Goal: Download file/media

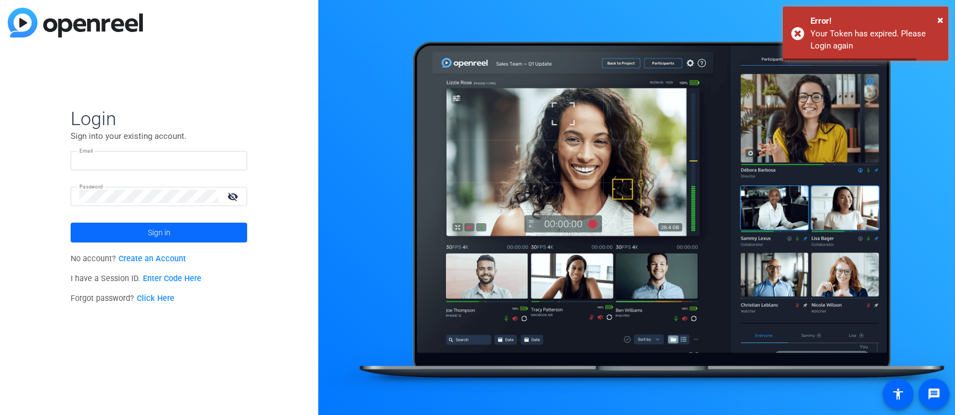
type input "[EMAIL_ADDRESS][DOMAIN_NAME]"
click at [137, 232] on span at bounding box center [159, 233] width 177 height 26
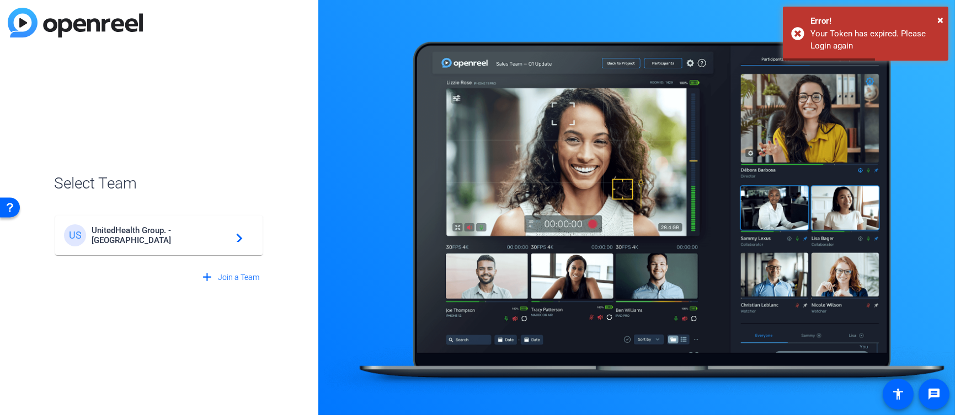
click at [221, 242] on div "US UnitedHealth Group. - Tilt Studios navigate_next" at bounding box center [159, 236] width 190 height 22
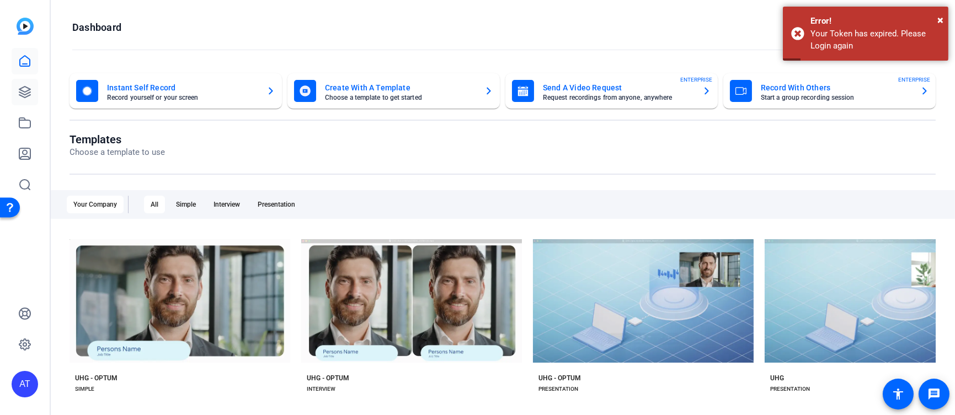
click at [30, 84] on link at bounding box center [25, 92] width 26 height 26
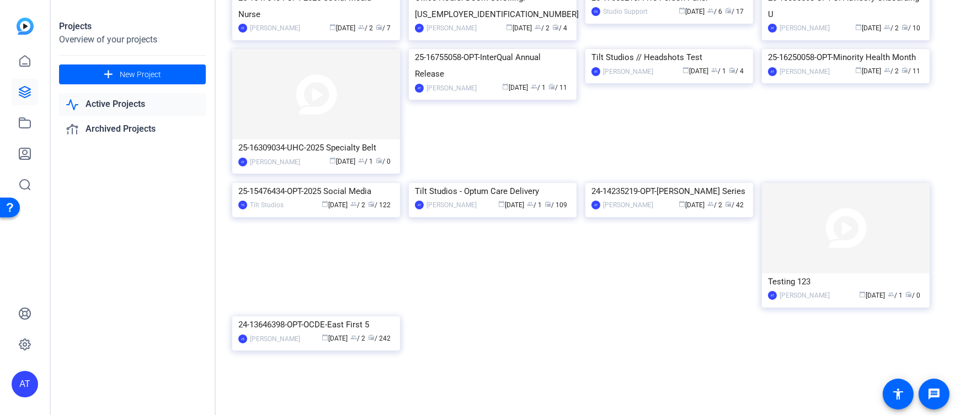
scroll to position [439, 0]
click at [332, 183] on img at bounding box center [316, 183] width 168 height 0
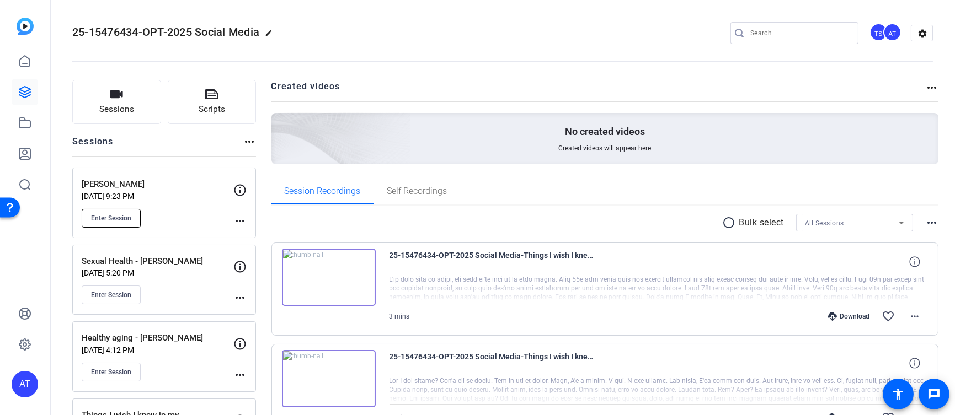
click at [115, 215] on span "Enter Session" at bounding box center [111, 218] width 40 height 9
click at [177, 202] on div "[PERSON_NAME] [DATE] 9:23 PM Enter Session" at bounding box center [158, 203] width 152 height 50
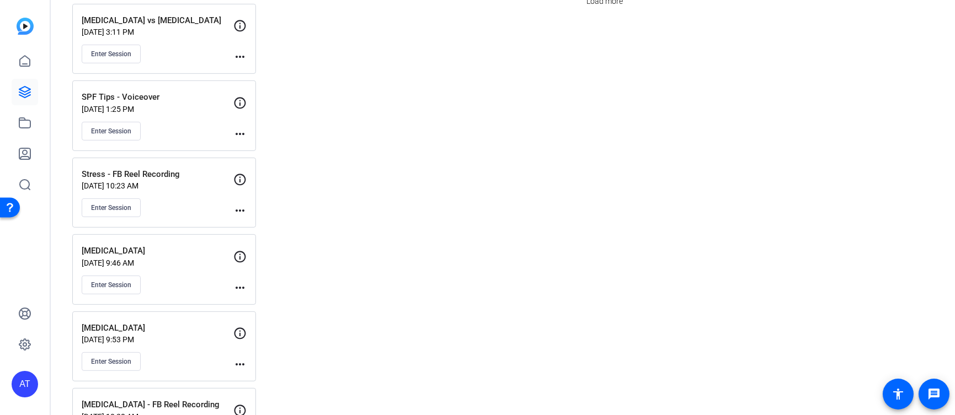
scroll to position [858, 0]
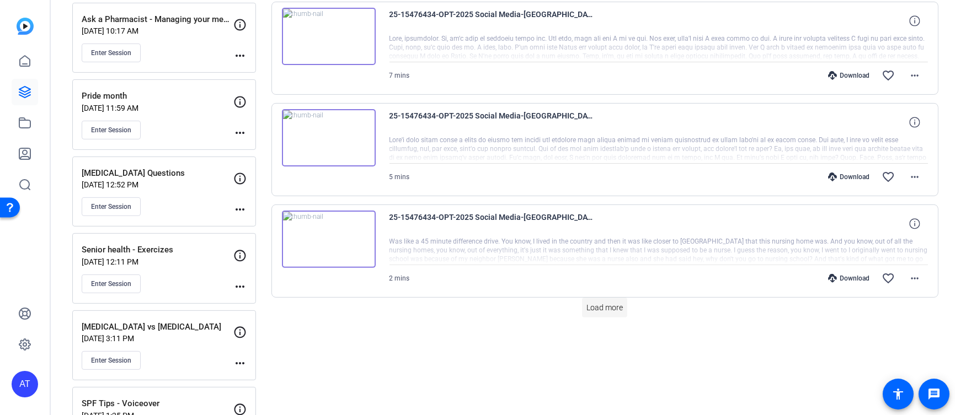
click at [605, 302] on span "Load more" at bounding box center [604, 308] width 36 height 12
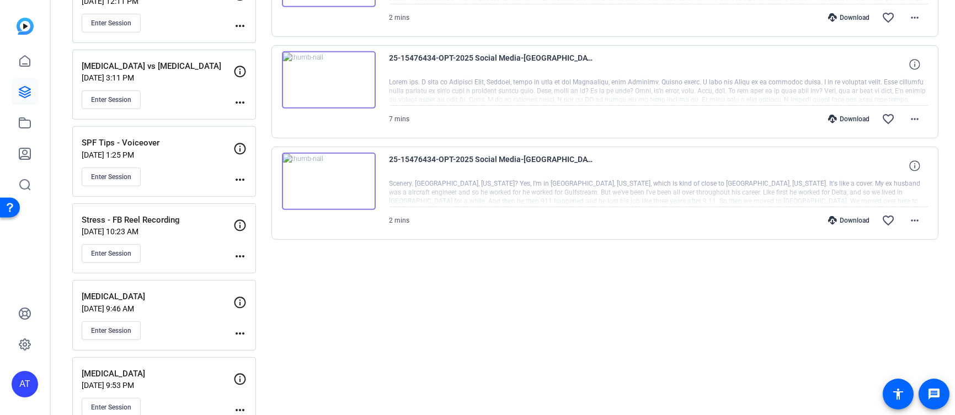
scroll to position [1026, 0]
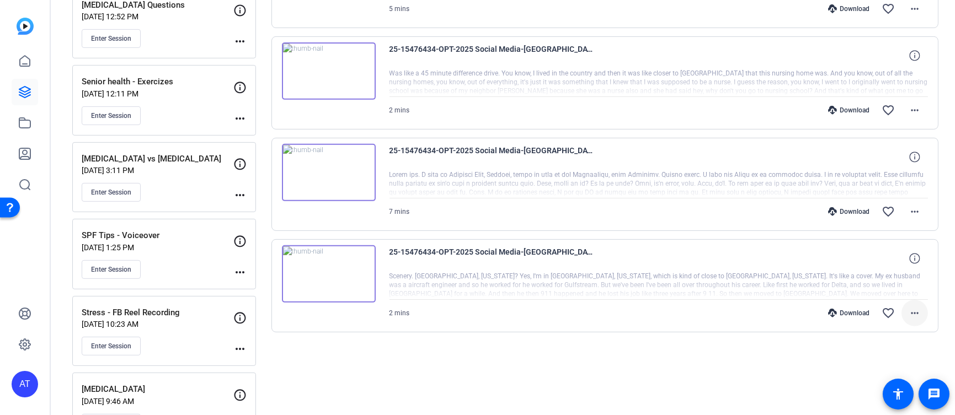
click at [912, 308] on mat-icon "more_horiz" at bounding box center [914, 313] width 13 height 13
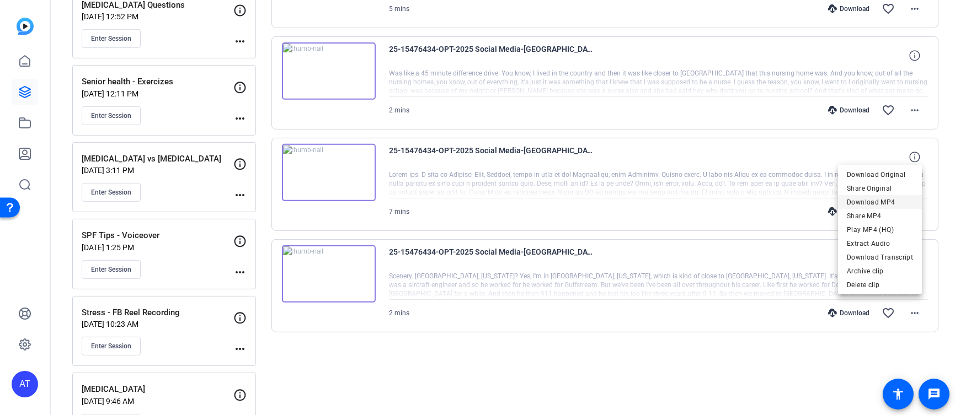
click at [870, 200] on span "Download MP4" at bounding box center [880, 201] width 66 height 13
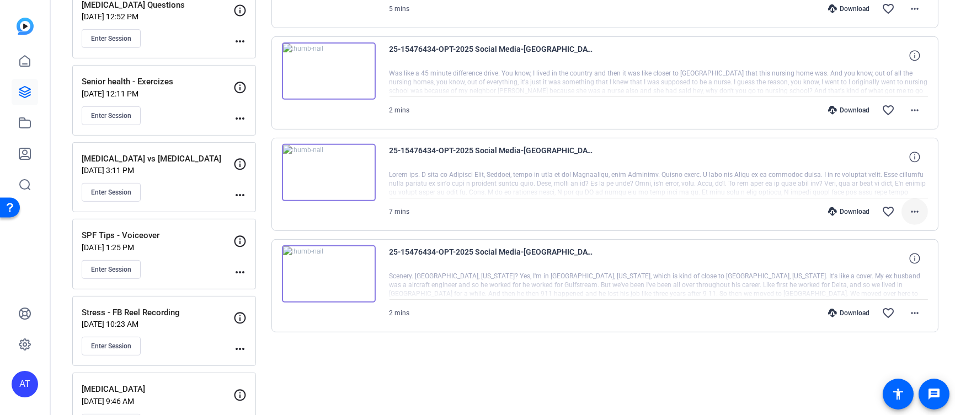
click at [911, 205] on mat-icon "more_horiz" at bounding box center [914, 211] width 13 height 13
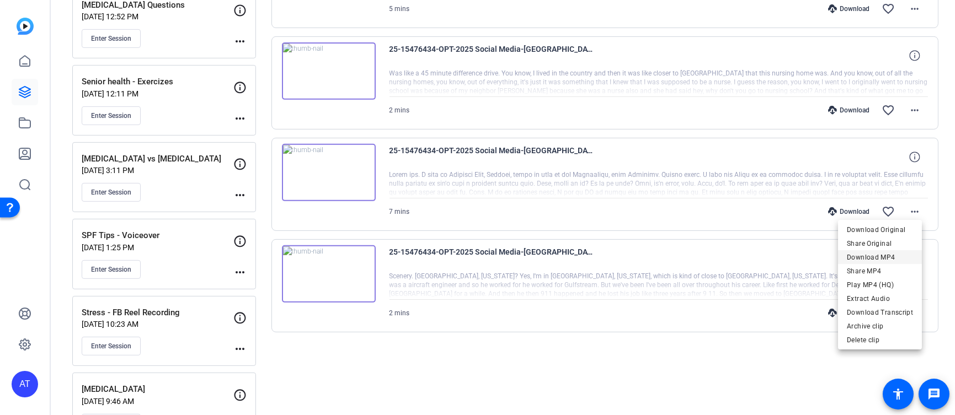
click at [874, 259] on span "Download MP4" at bounding box center [880, 256] width 66 height 13
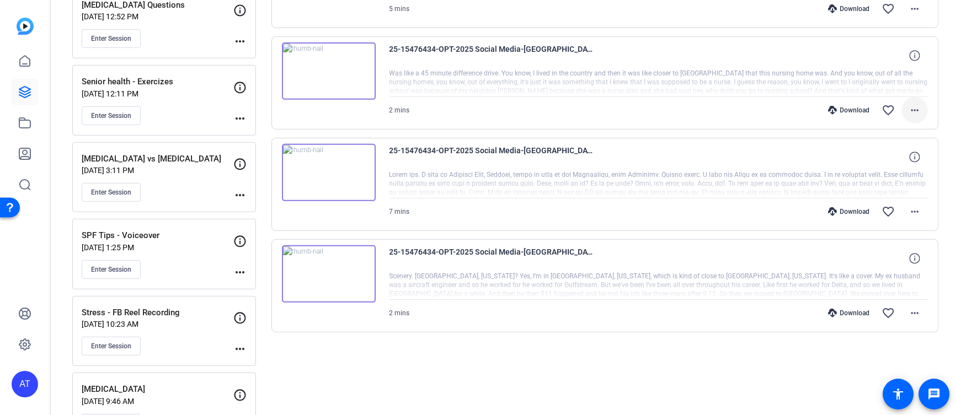
click at [908, 107] on mat-icon "more_horiz" at bounding box center [914, 110] width 13 height 13
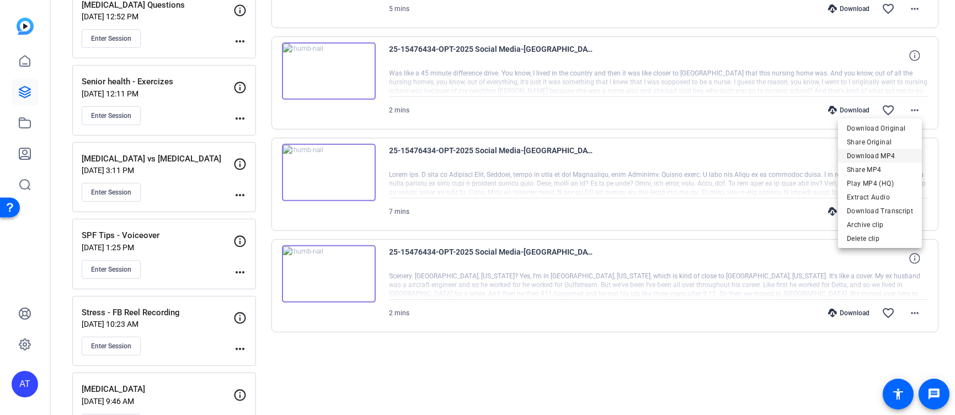
click at [874, 153] on span "Download MP4" at bounding box center [880, 155] width 66 height 13
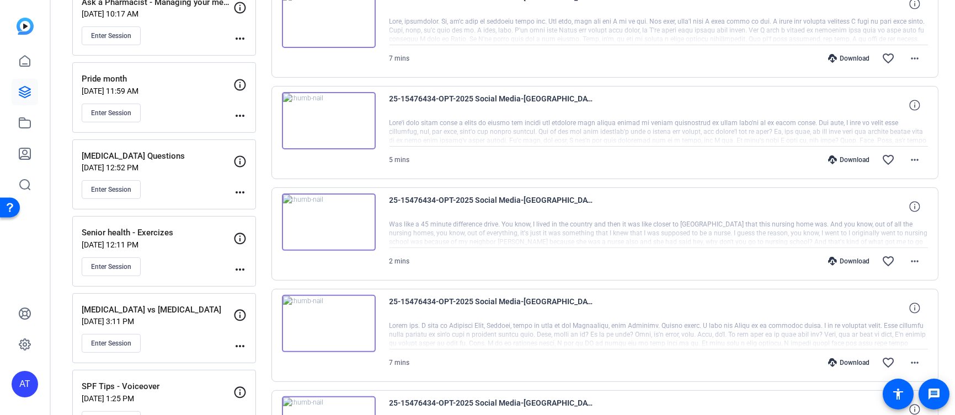
scroll to position [842, 0]
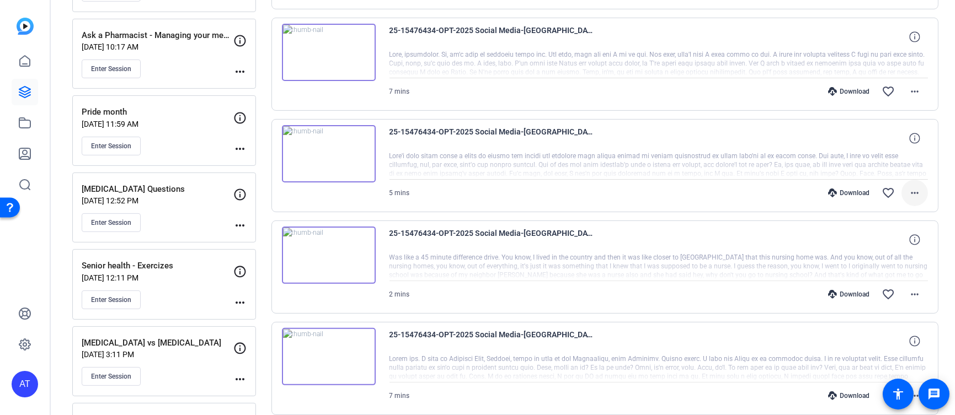
click at [909, 187] on mat-icon "more_horiz" at bounding box center [914, 192] width 13 height 13
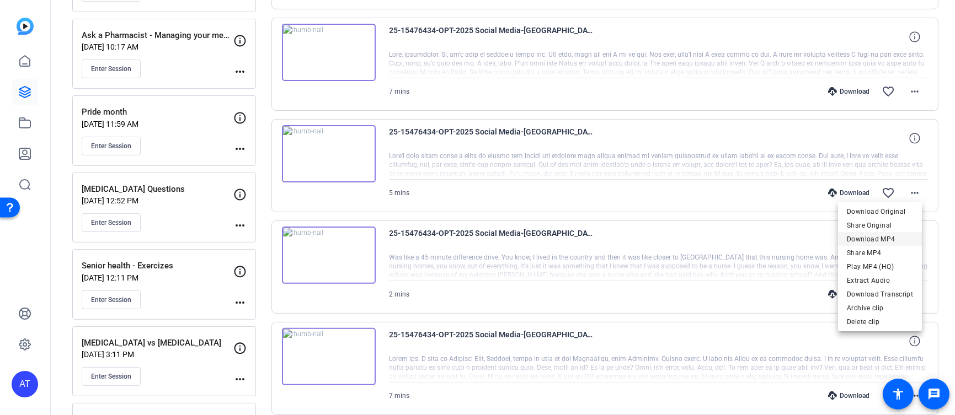
click at [881, 236] on span "Download MP4" at bounding box center [880, 238] width 66 height 13
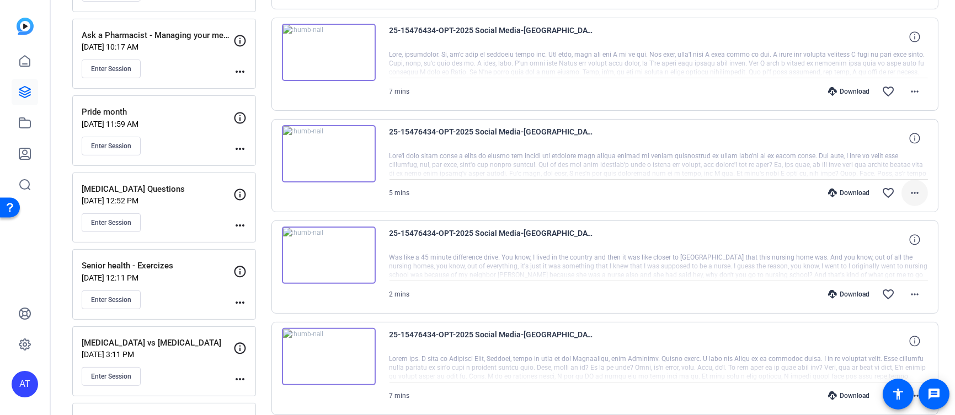
click at [910, 186] on mat-icon "more_horiz" at bounding box center [914, 192] width 13 height 13
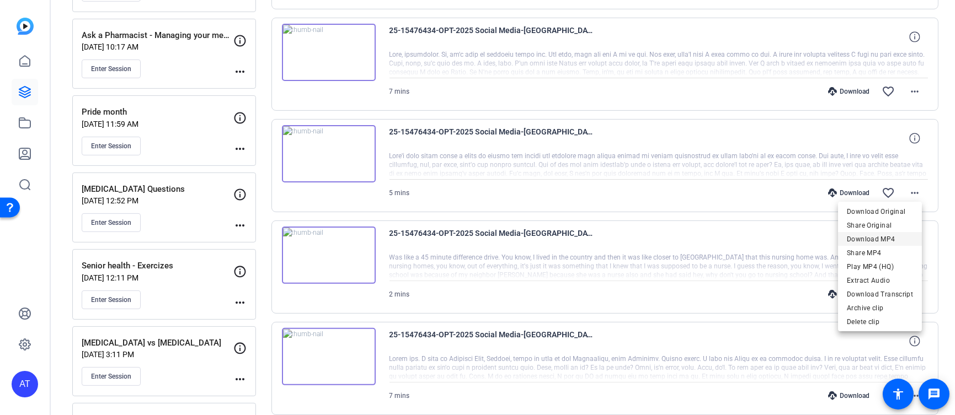
click at [885, 233] on span "Download MP4" at bounding box center [880, 238] width 66 height 13
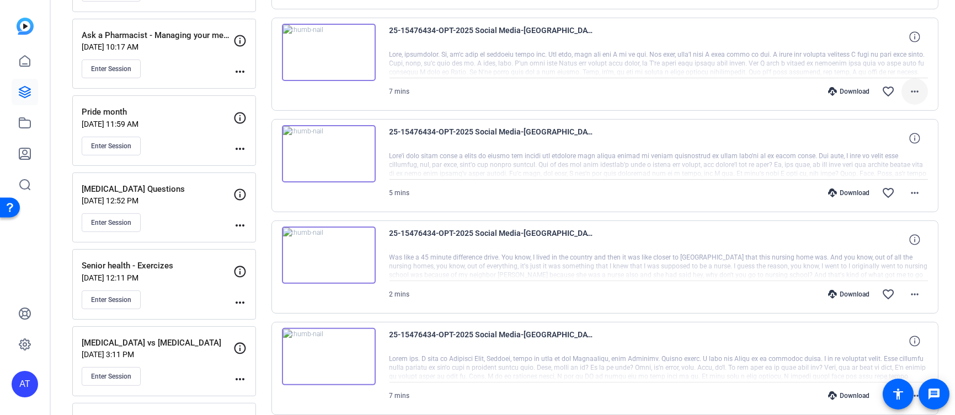
click at [908, 89] on mat-icon "more_horiz" at bounding box center [914, 91] width 13 height 13
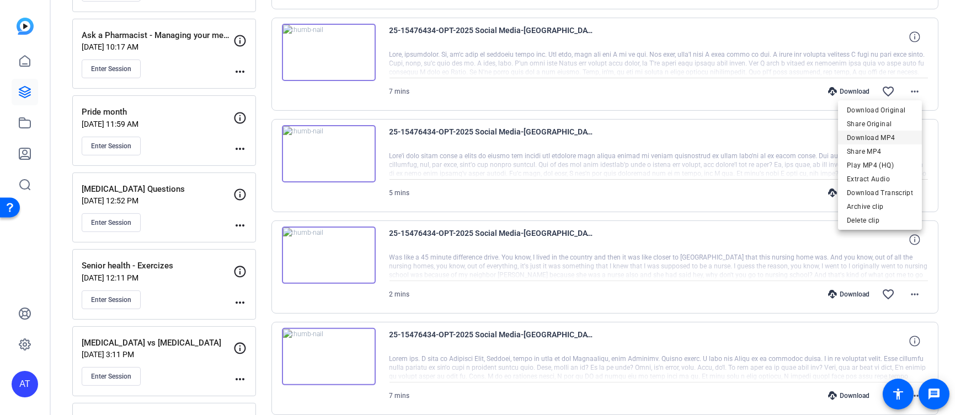
click at [894, 134] on span "Download MP4" at bounding box center [880, 137] width 66 height 13
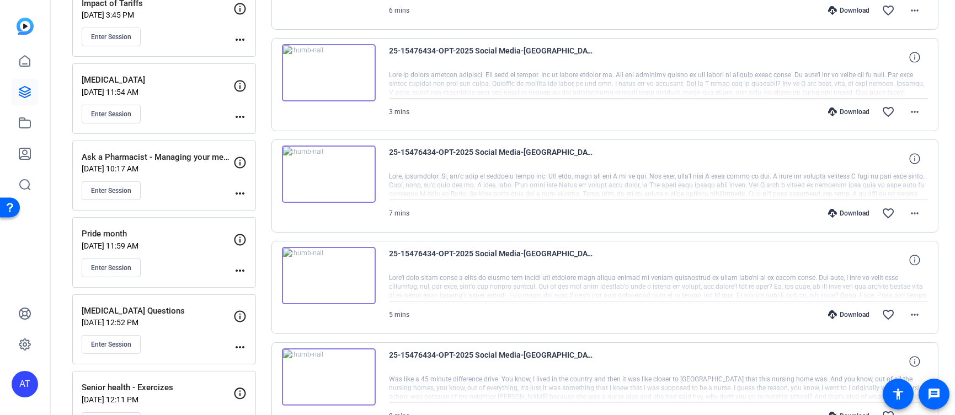
scroll to position [719, 0]
click at [908, 108] on mat-icon "more_horiz" at bounding box center [914, 112] width 13 height 13
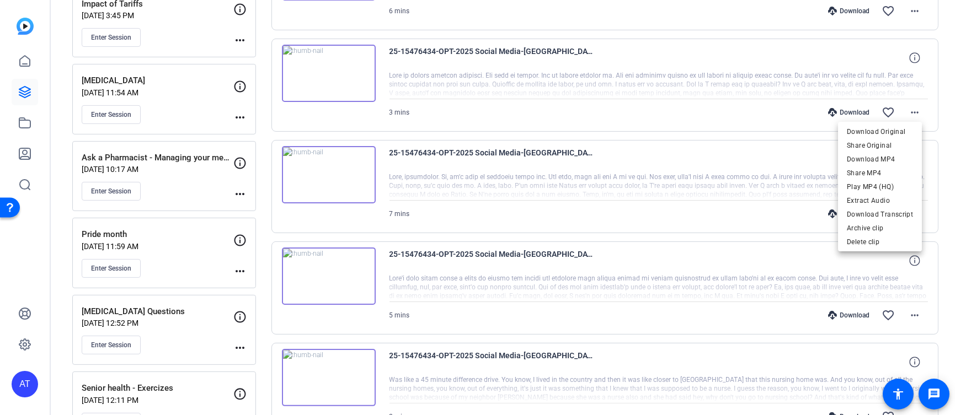
click at [804, 201] on div at bounding box center [477, 207] width 955 height 415
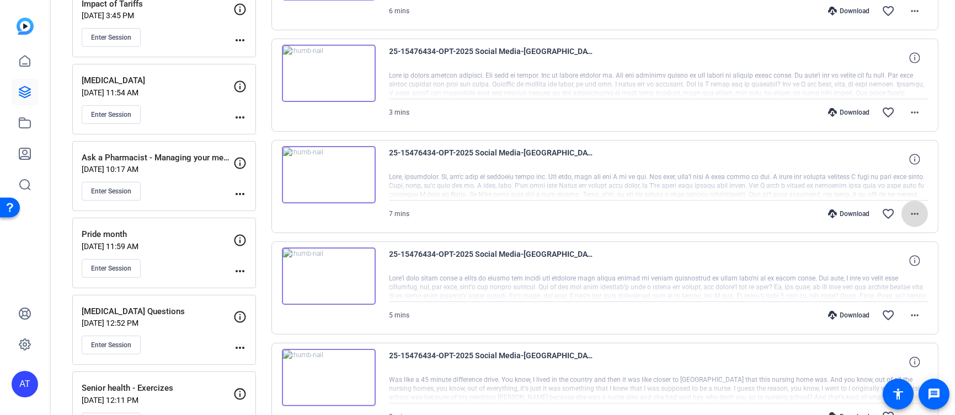
click at [908, 209] on mat-icon "more_horiz" at bounding box center [914, 213] width 13 height 13
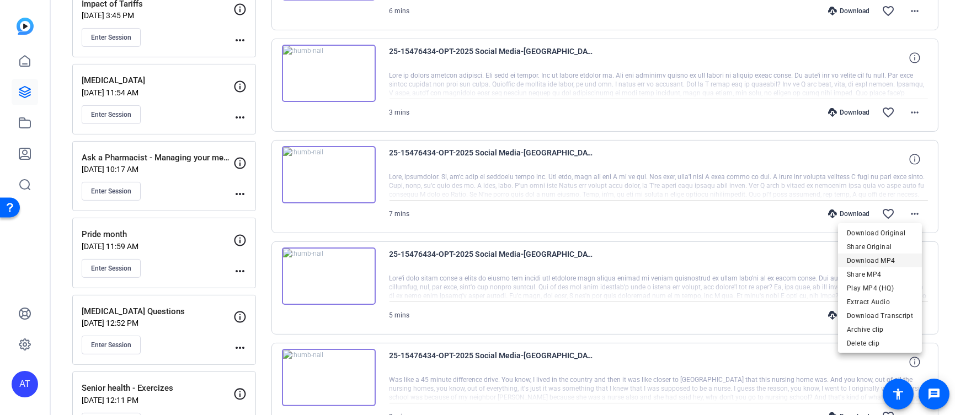
click at [890, 257] on span "Download MP4" at bounding box center [880, 260] width 66 height 13
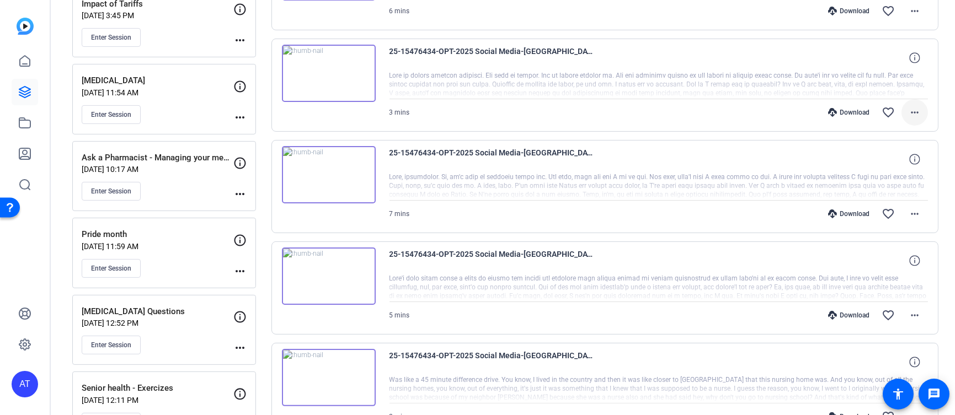
click at [912, 106] on mat-icon "more_horiz" at bounding box center [914, 112] width 13 height 13
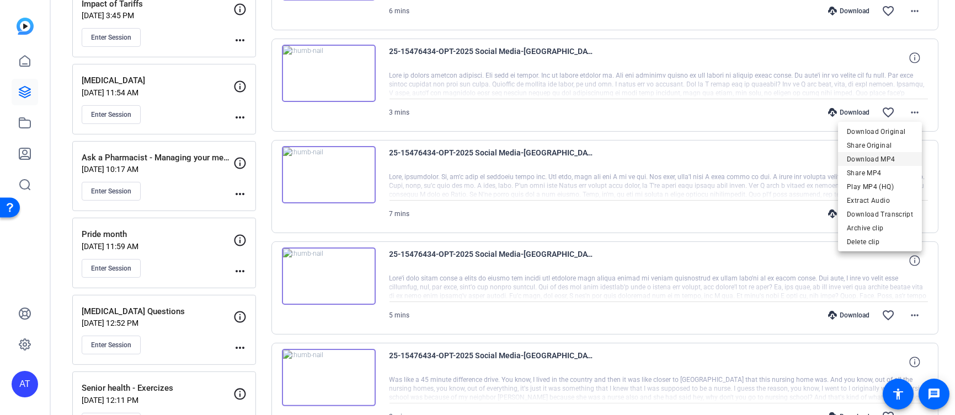
click at [885, 156] on span "Download MP4" at bounding box center [880, 159] width 66 height 13
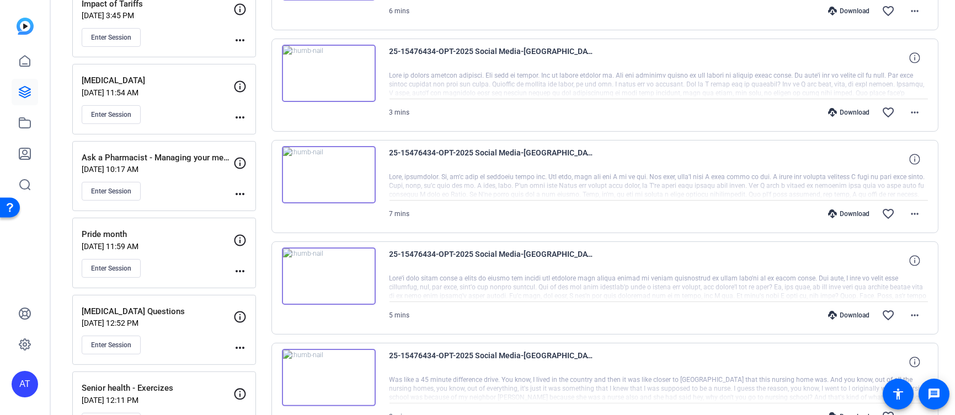
click at [692, 94] on div at bounding box center [658, 85] width 539 height 28
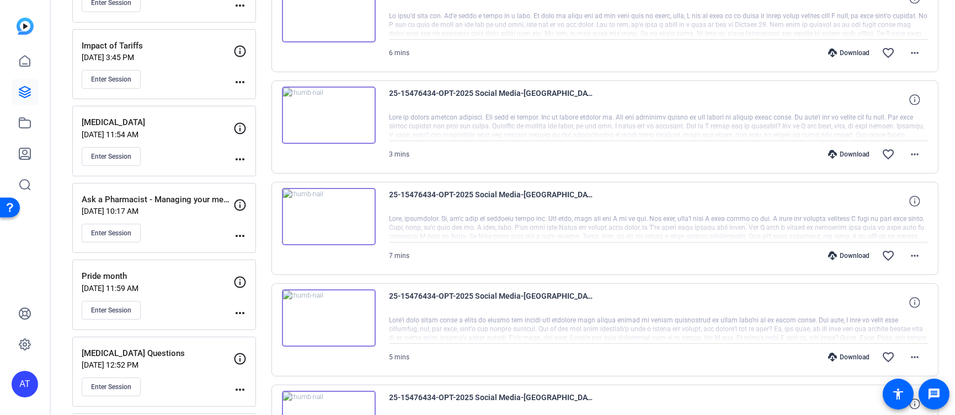
scroll to position [658, 0]
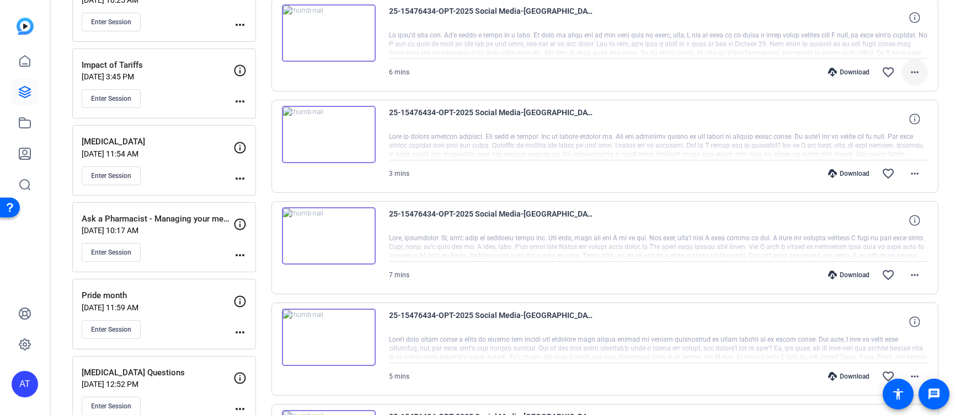
click at [910, 70] on mat-icon "more_horiz" at bounding box center [914, 72] width 13 height 13
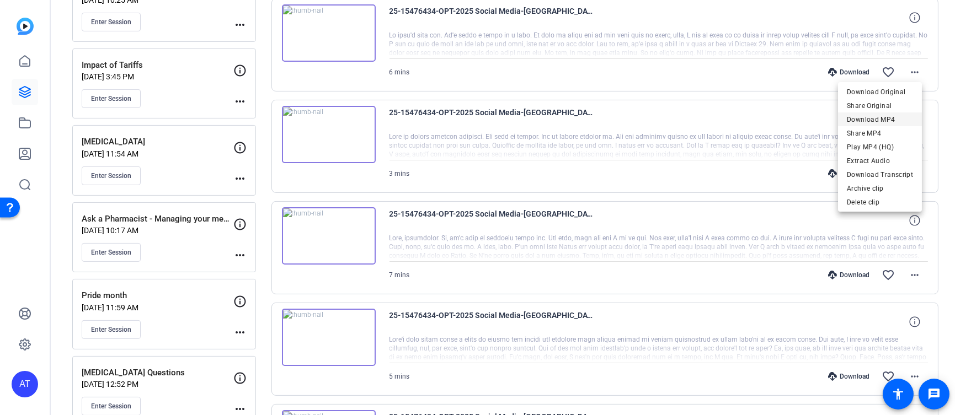
click at [878, 115] on span "Download MP4" at bounding box center [880, 119] width 66 height 13
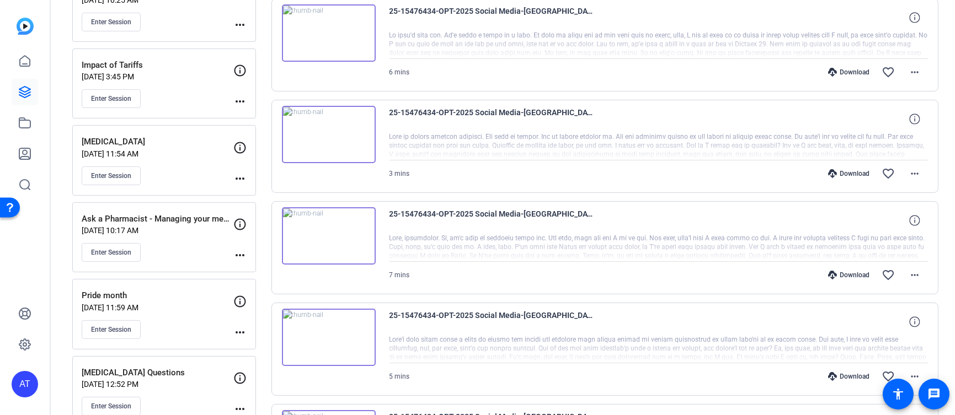
scroll to position [597, 0]
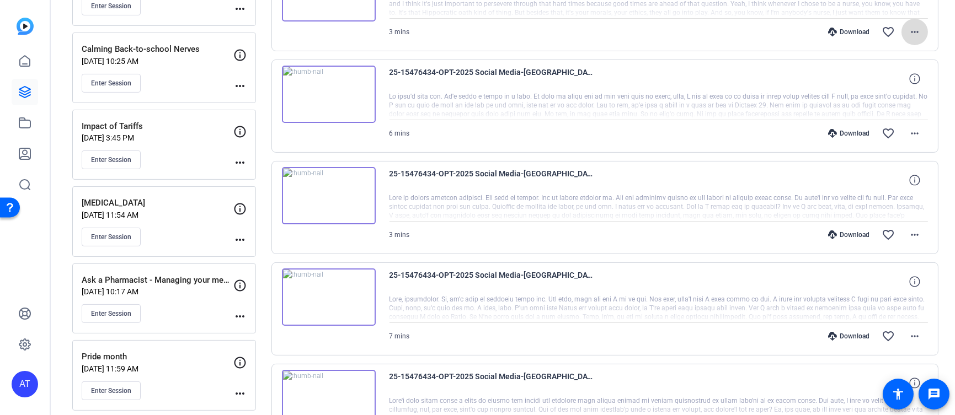
click at [908, 35] on mat-icon "more_horiz" at bounding box center [914, 31] width 13 height 13
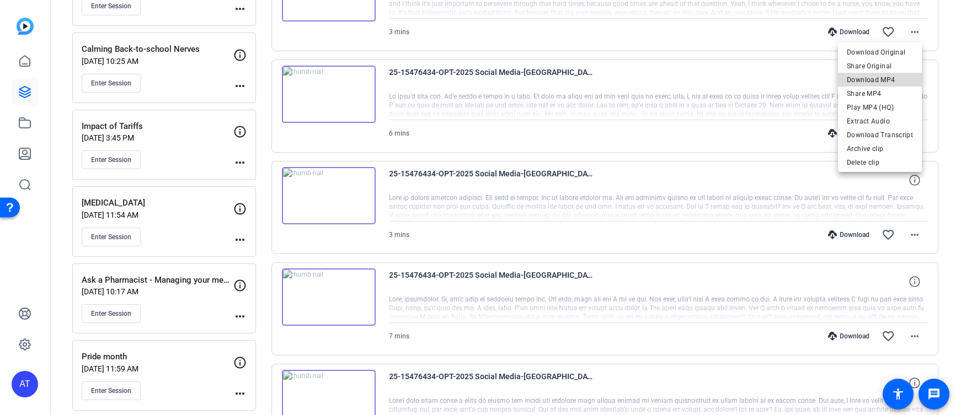
click at [888, 74] on span "Download MP4" at bounding box center [880, 79] width 66 height 13
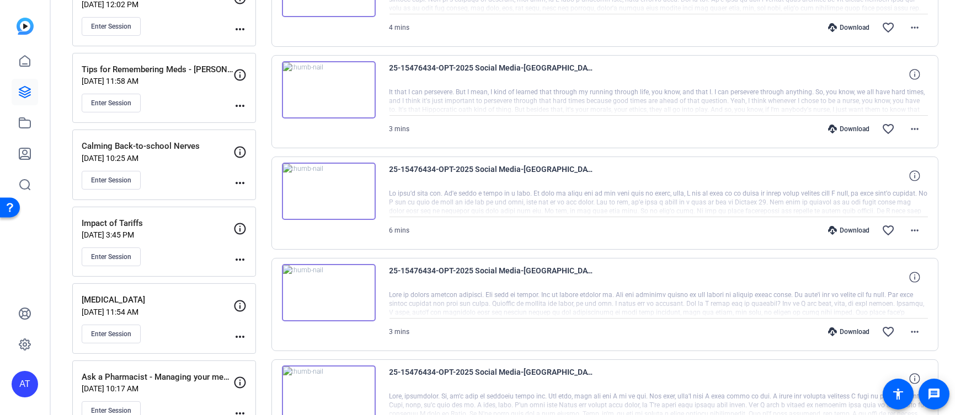
scroll to position [474, 0]
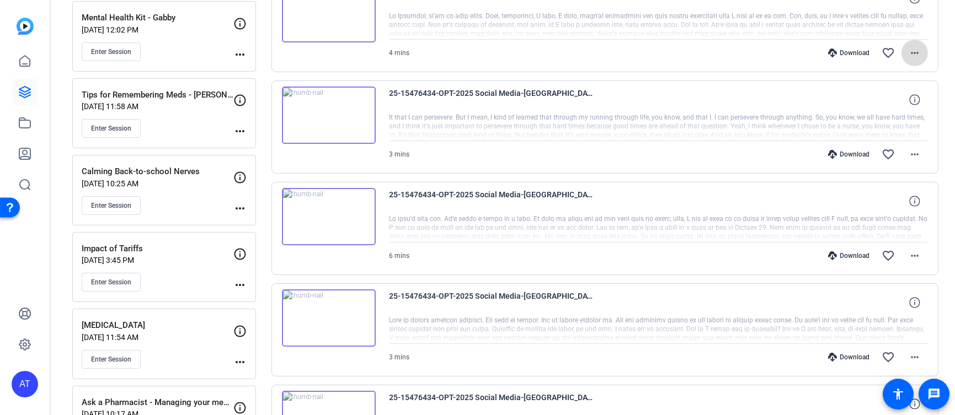
click at [909, 52] on mat-icon "more_horiz" at bounding box center [914, 52] width 13 height 13
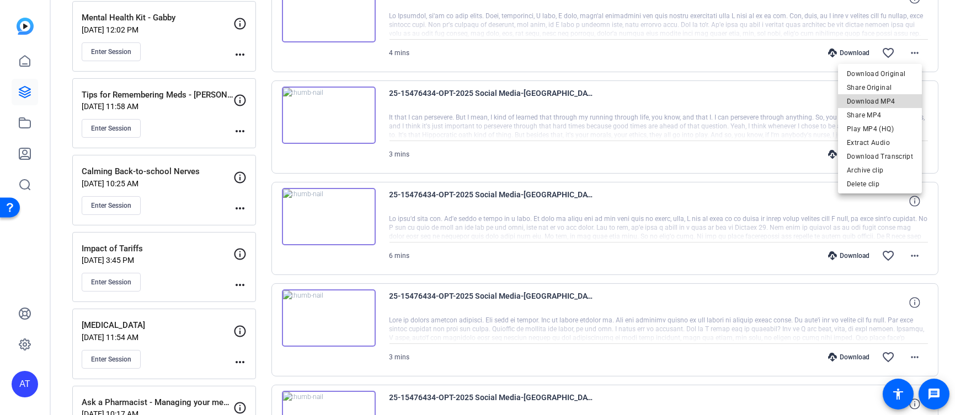
click at [891, 95] on span "Download MP4" at bounding box center [880, 101] width 66 height 13
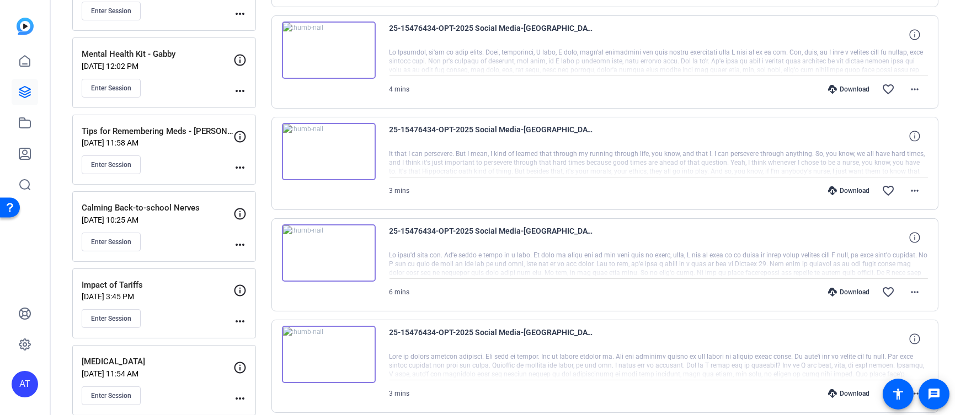
scroll to position [413, 0]
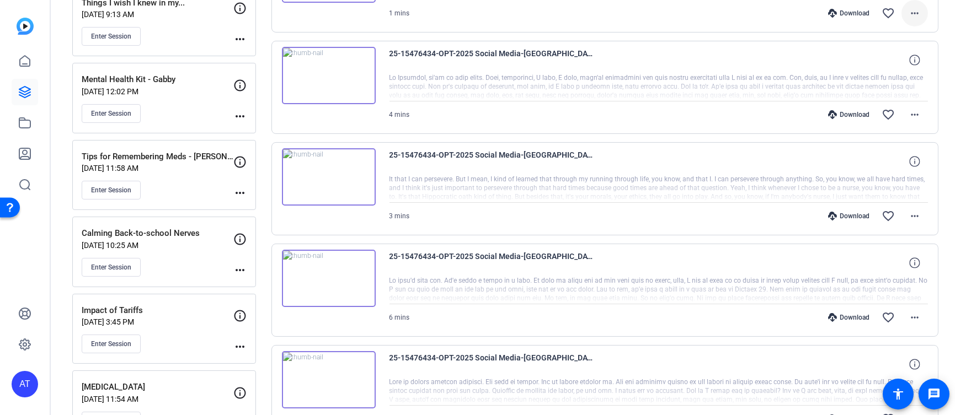
click at [914, 13] on mat-icon "more_horiz" at bounding box center [914, 13] width 13 height 13
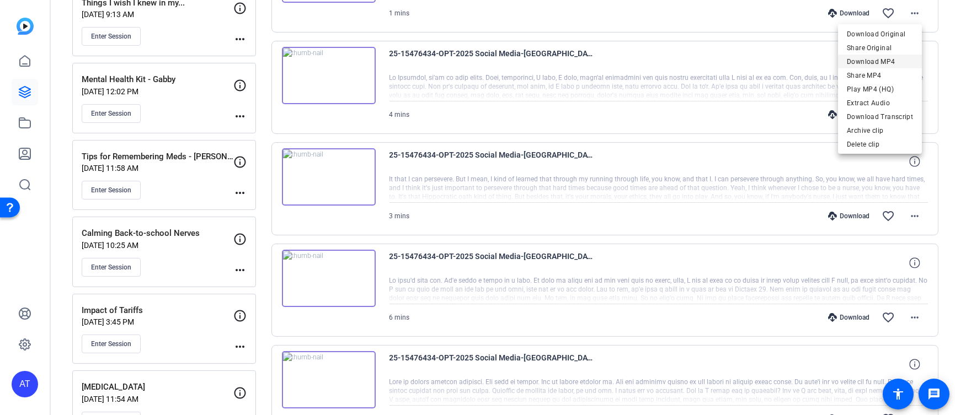
click at [881, 63] on span "Download MP4" at bounding box center [880, 61] width 66 height 13
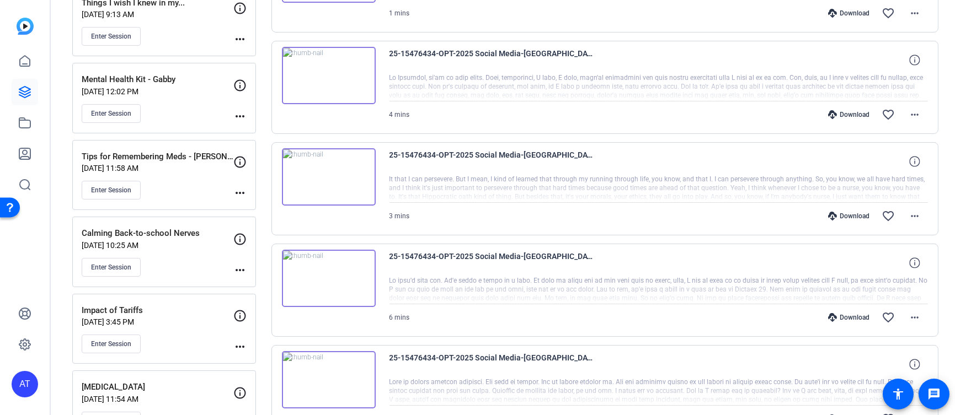
scroll to position [411, 0]
click at [910, 15] on mat-icon "more_horiz" at bounding box center [914, 14] width 13 height 13
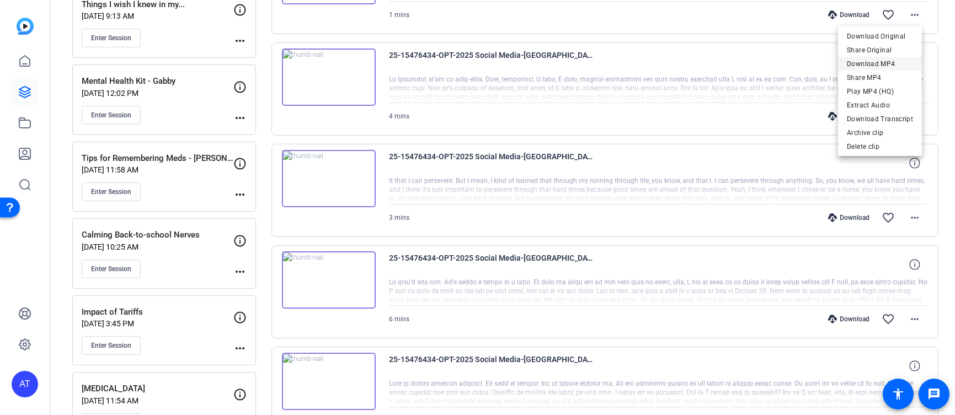
click at [885, 59] on span "Download MP4" at bounding box center [880, 63] width 66 height 13
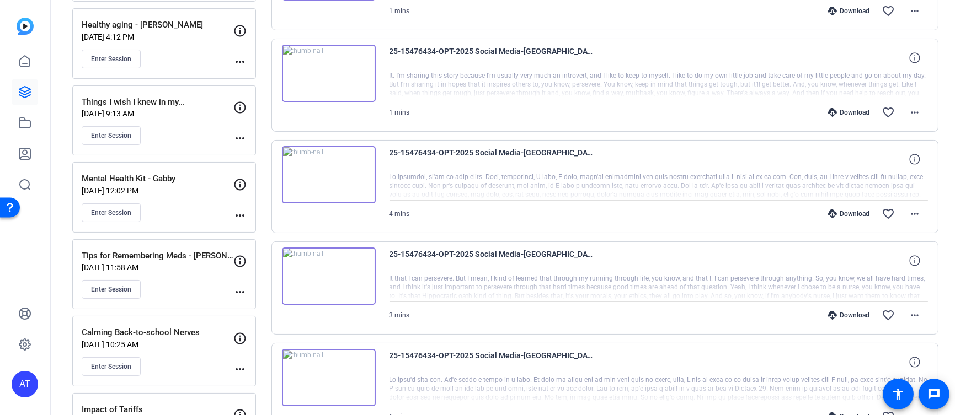
scroll to position [288, 0]
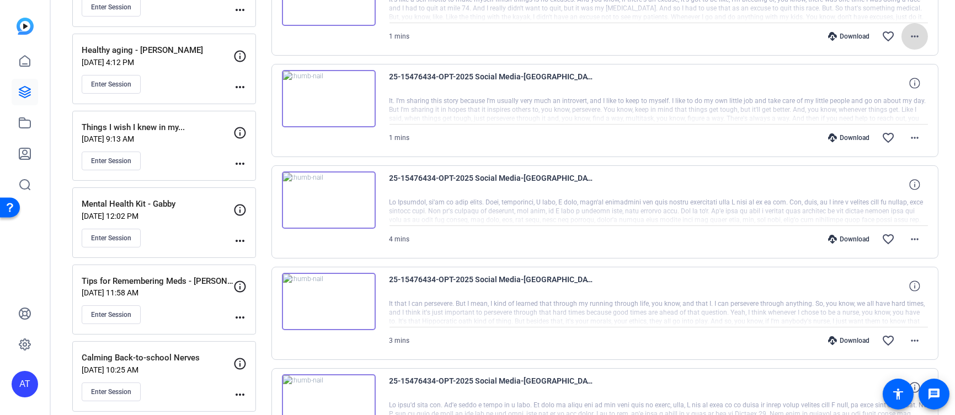
click at [908, 37] on mat-icon "more_horiz" at bounding box center [914, 36] width 13 height 13
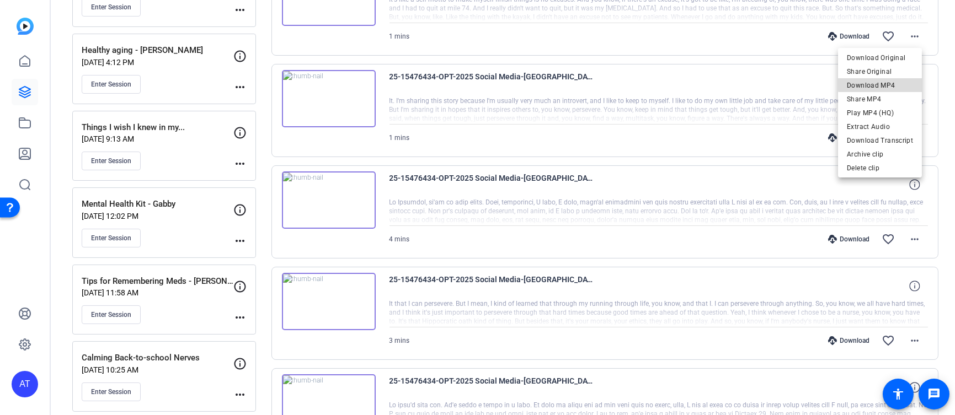
click at [885, 84] on span "Download MP4" at bounding box center [880, 85] width 66 height 13
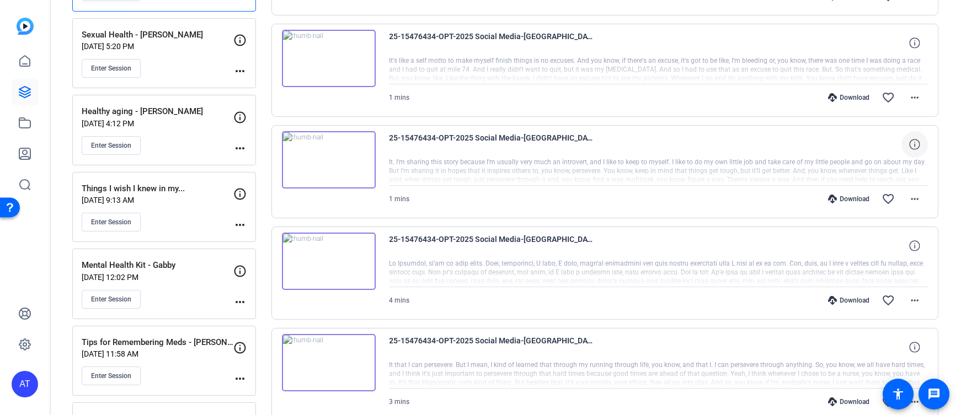
scroll to position [165, 0]
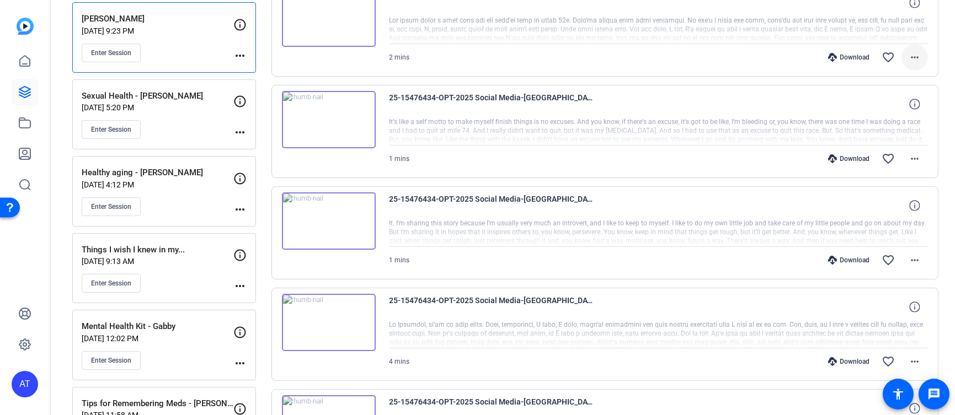
click at [911, 54] on mat-icon "more_horiz" at bounding box center [914, 57] width 13 height 13
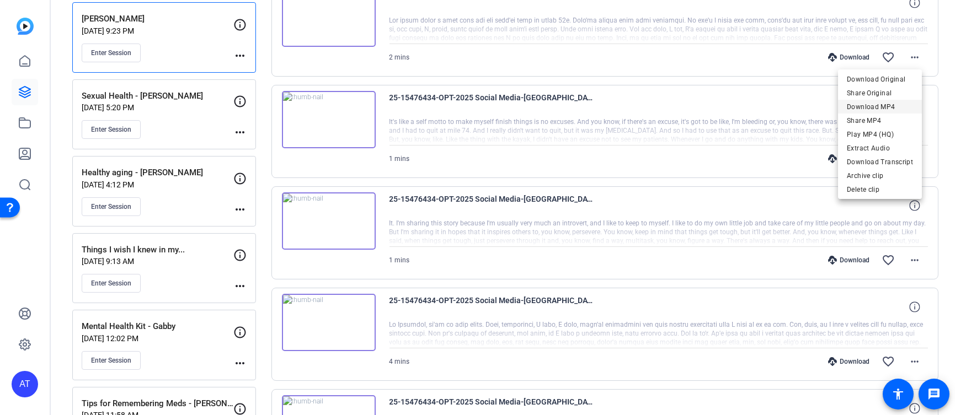
click at [887, 103] on span "Download MP4" at bounding box center [880, 106] width 66 height 13
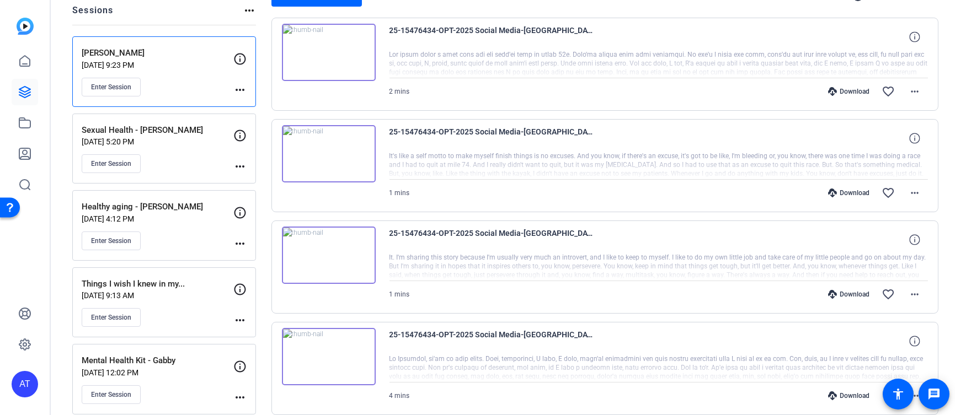
scroll to position [104, 0]
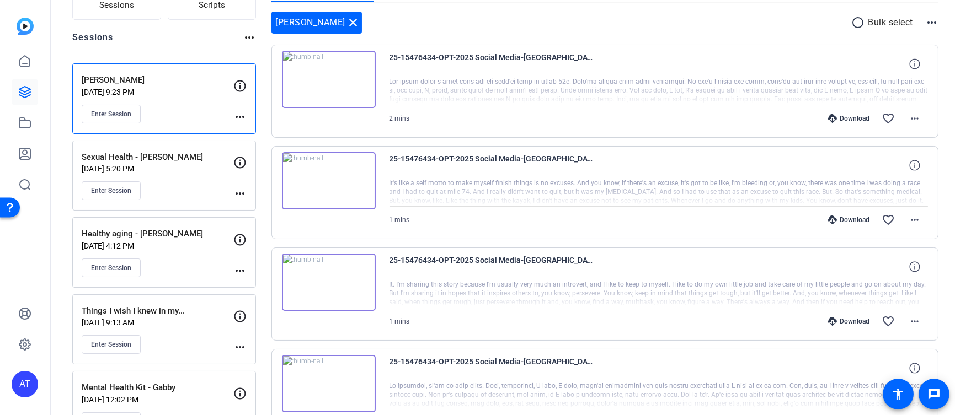
click at [542, 77] on div at bounding box center [658, 91] width 539 height 28
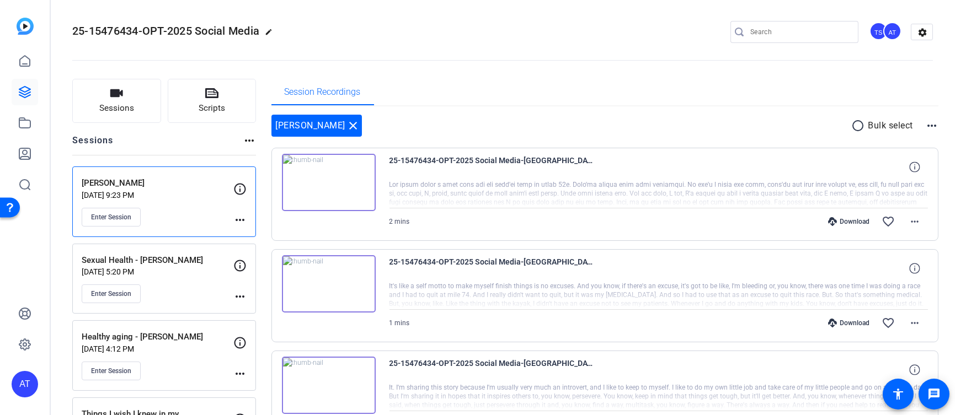
scroll to position [0, 0]
